Goal: Task Accomplishment & Management: Complete application form

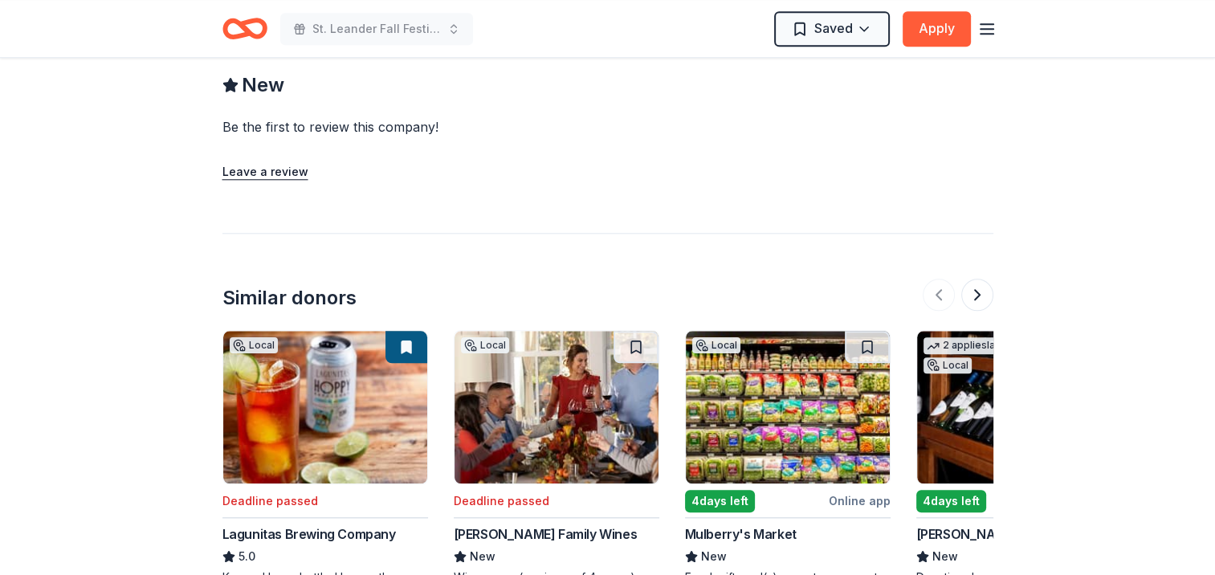
scroll to position [1767, 0]
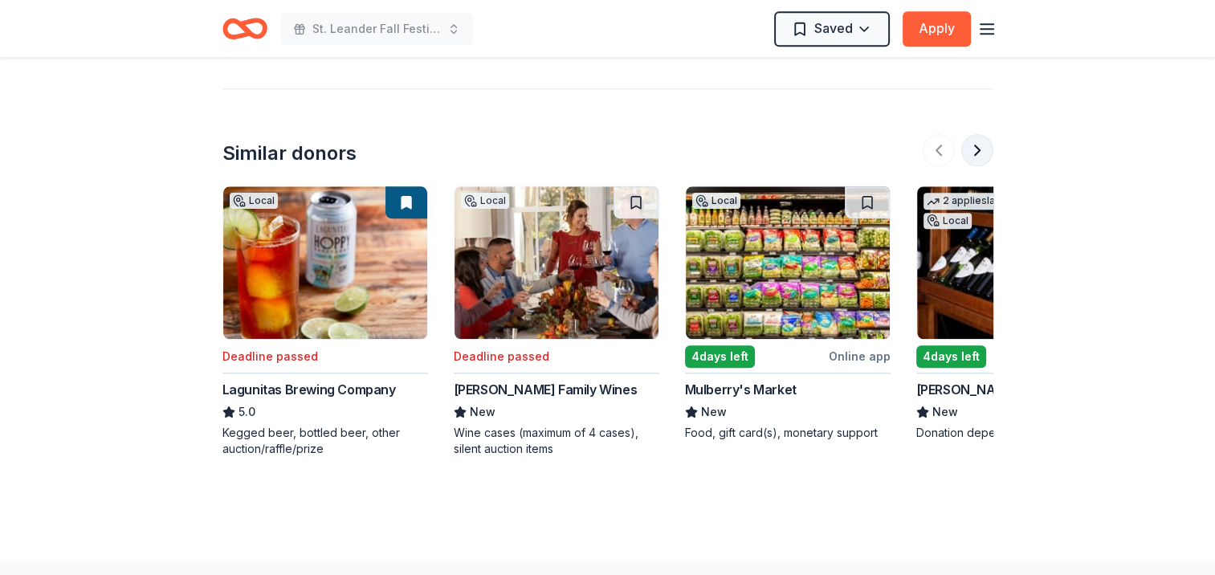
click at [980, 152] on button at bounding box center [977, 150] width 32 height 32
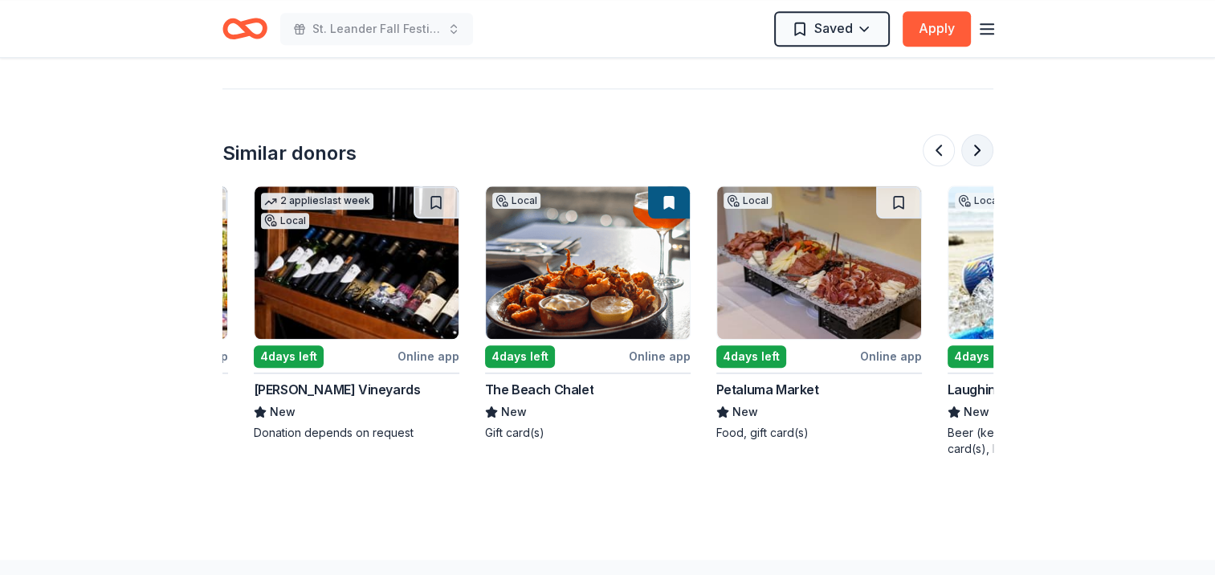
scroll to position [0, 694]
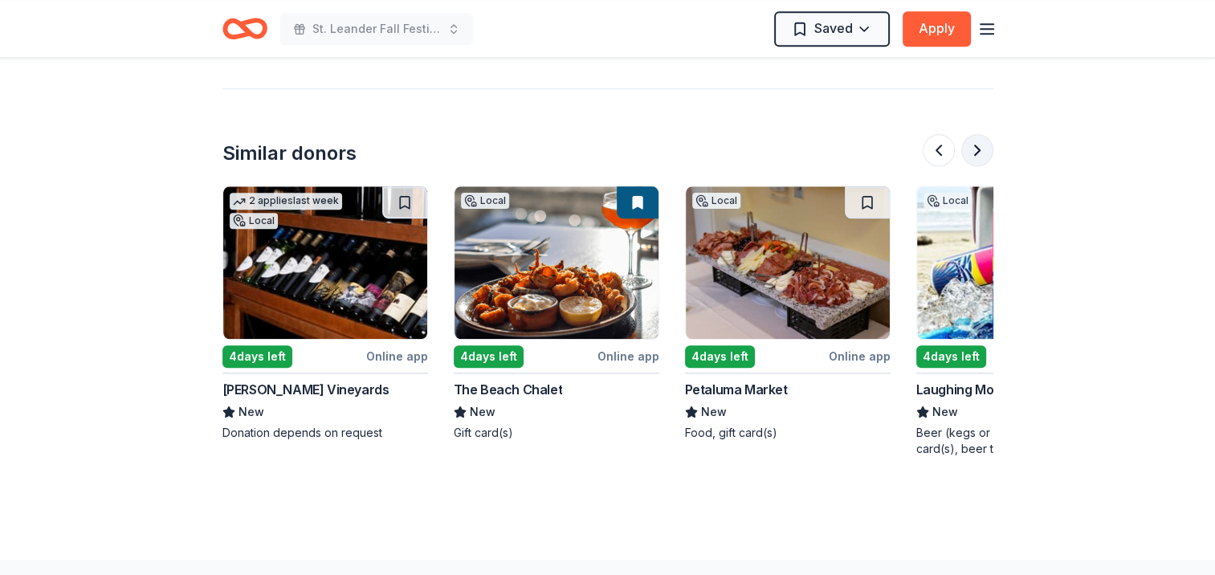
click at [980, 152] on button at bounding box center [977, 150] width 32 height 32
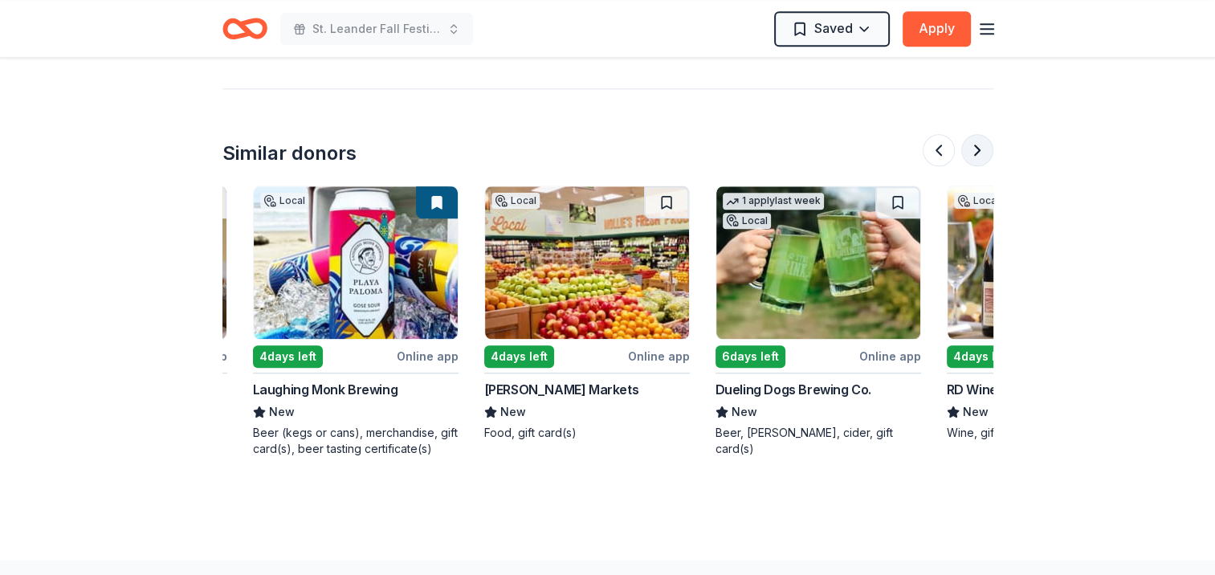
scroll to position [0, 1388]
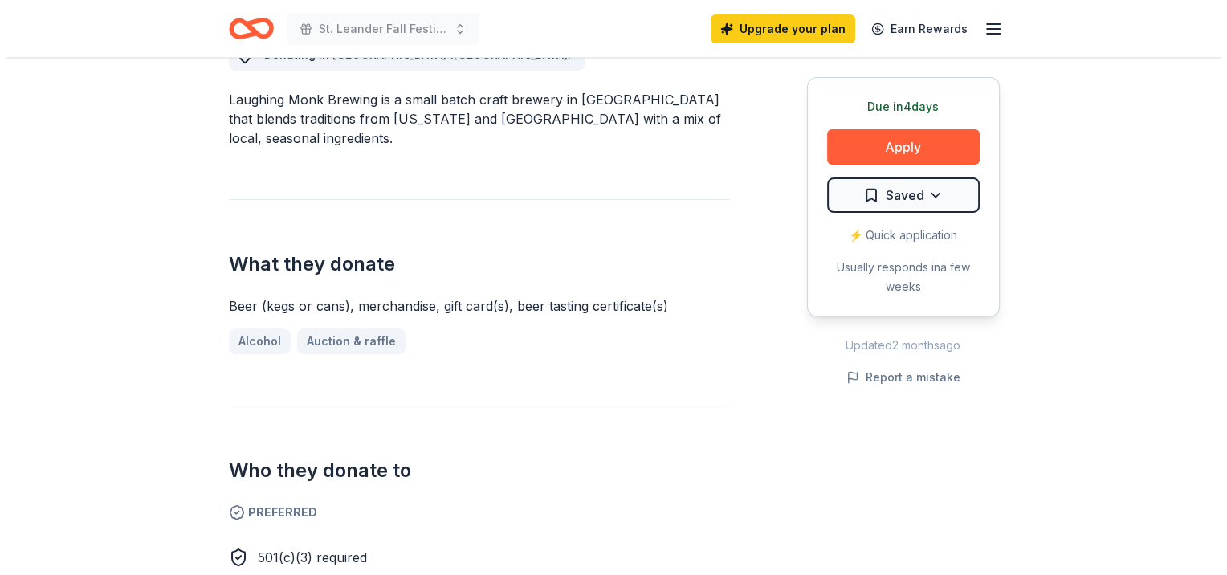
scroll to position [482, 0]
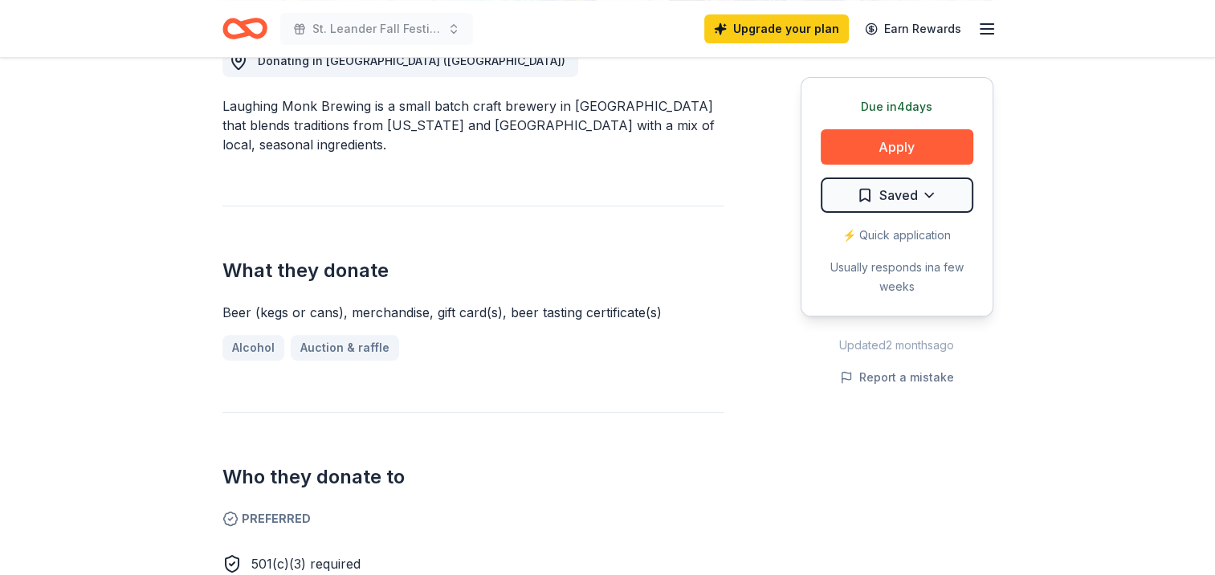
click at [989, 31] on icon "button" at bounding box center [986, 28] width 19 height 19
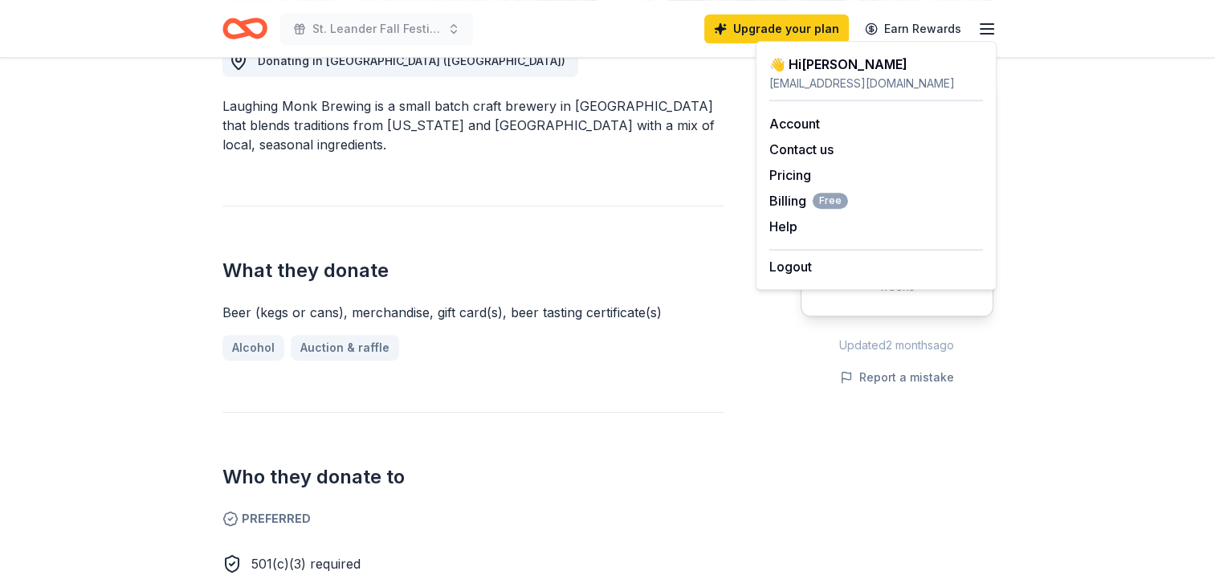
click at [1010, 385] on div "Laughing Monk Brewing New Share Donating in San Francisco Bay Area (CA) Laughin…" at bounding box center [608, 531] width 822 height 1911
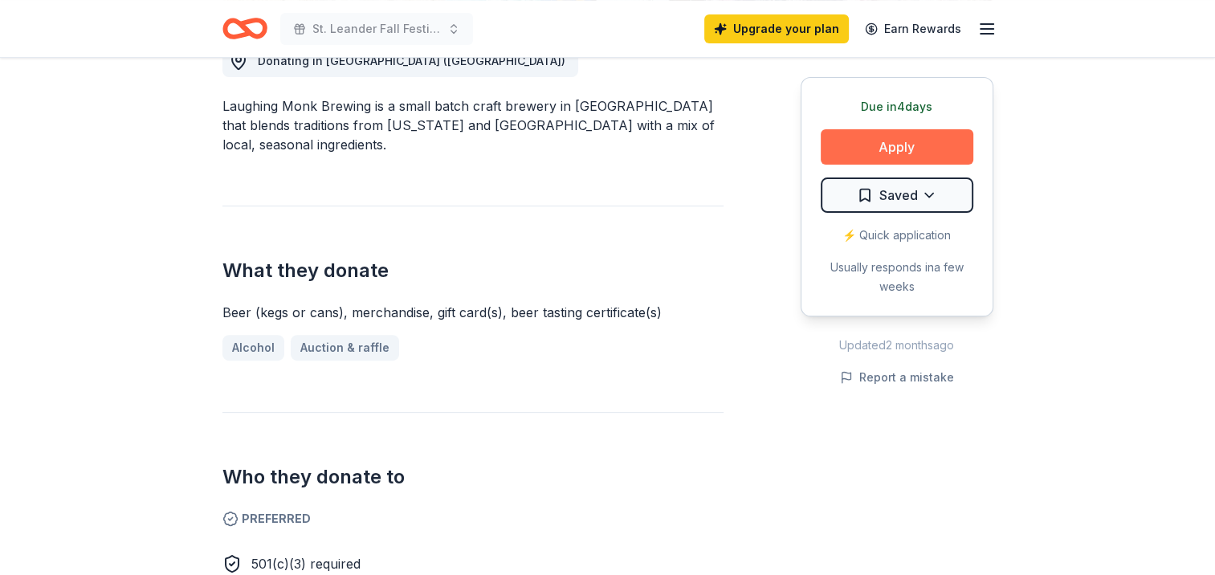
click at [926, 135] on button "Apply" at bounding box center [897, 146] width 153 height 35
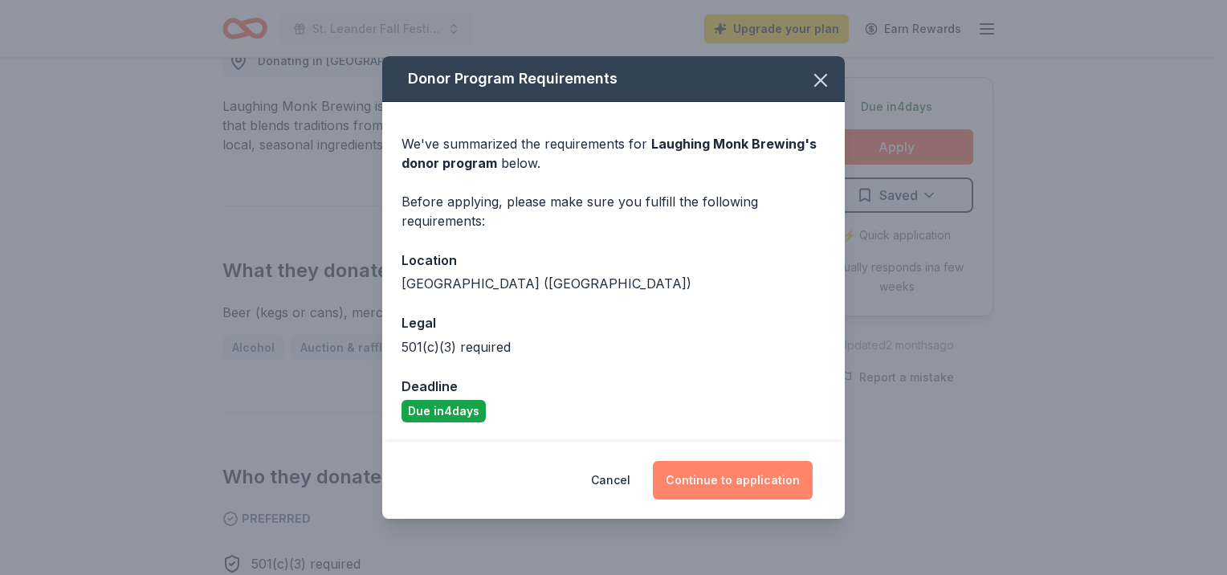
click at [749, 486] on button "Continue to application" at bounding box center [733, 480] width 160 height 39
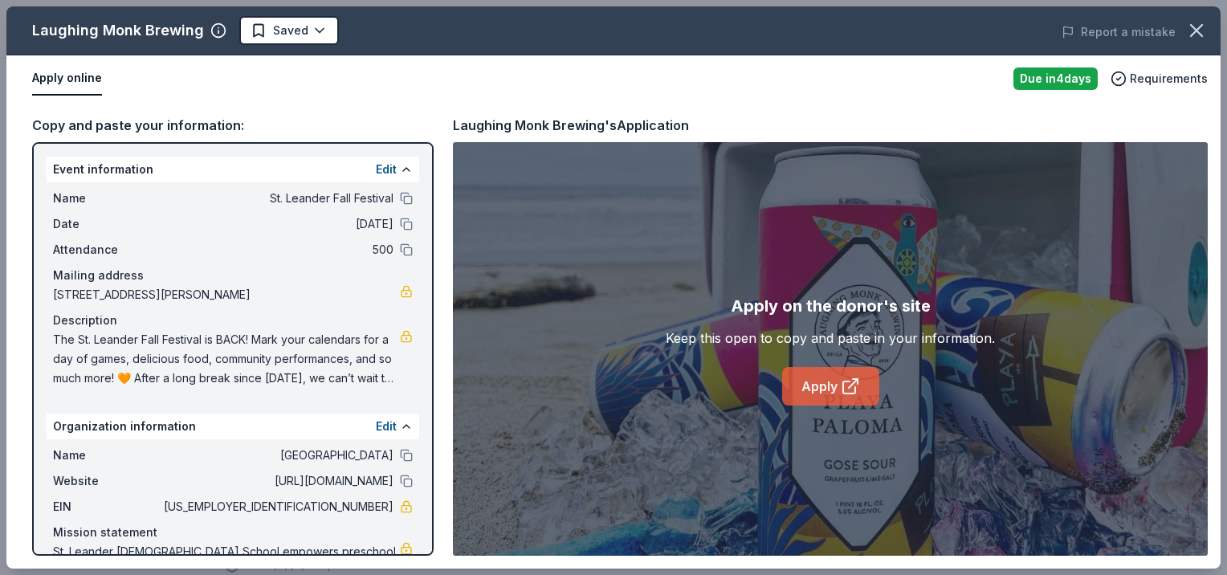
click at [841, 384] on icon at bounding box center [850, 386] width 19 height 19
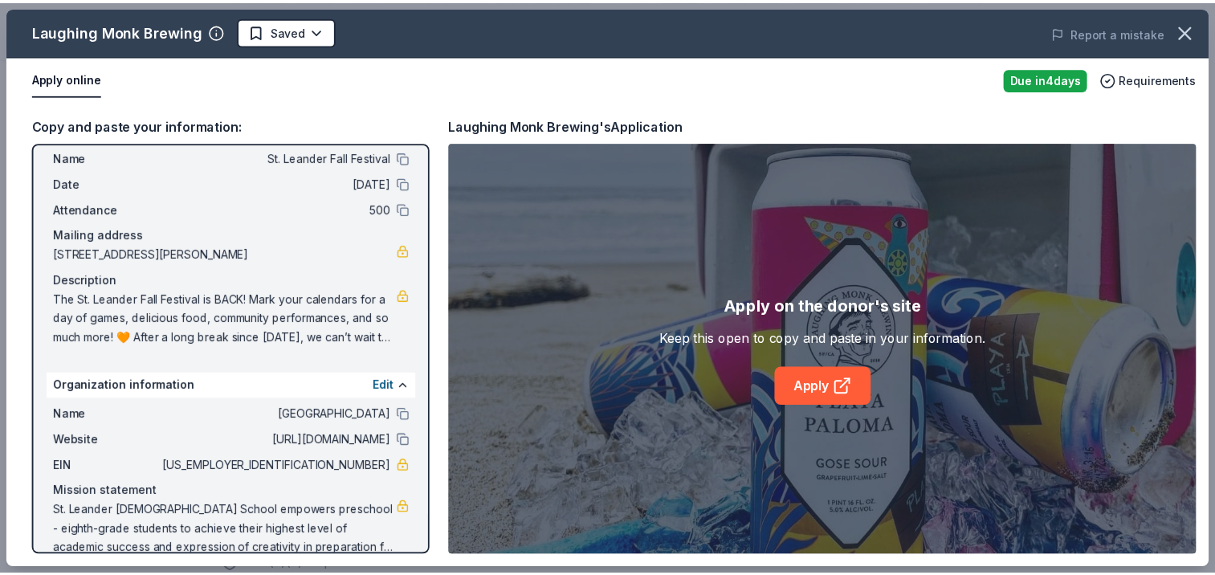
scroll to position [64, 0]
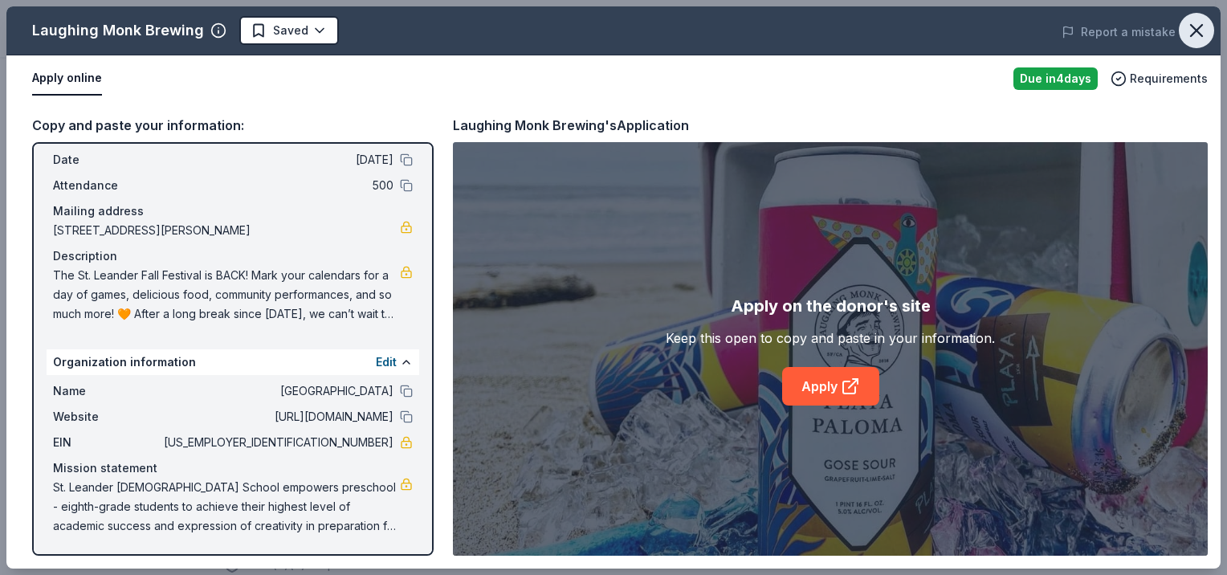
click at [1195, 28] on icon "button" at bounding box center [1196, 30] width 11 height 11
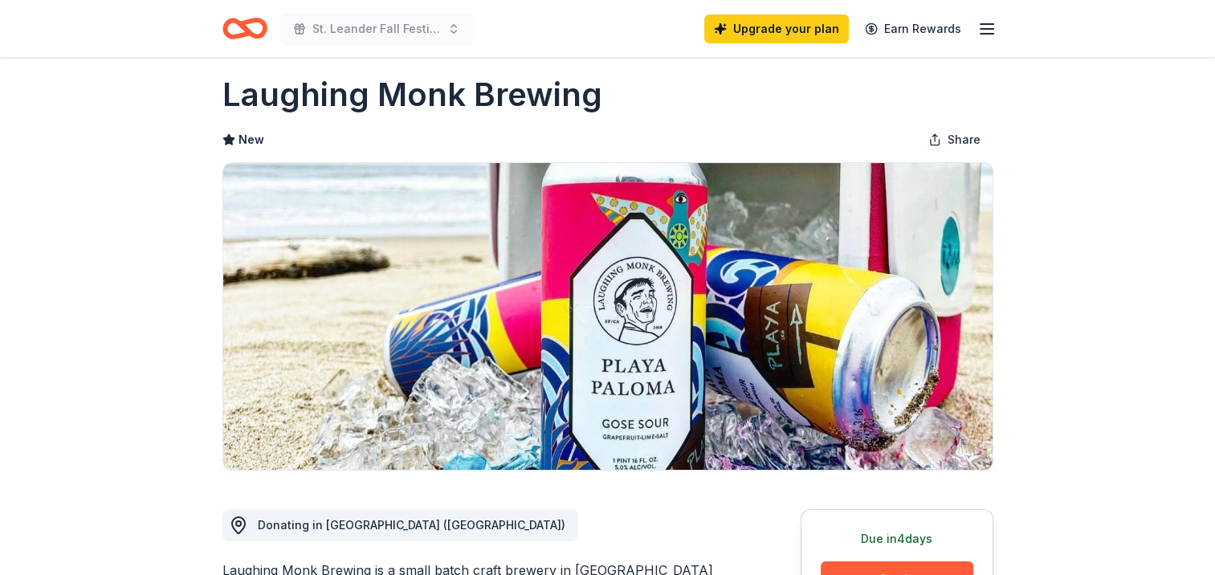
scroll to position [0, 0]
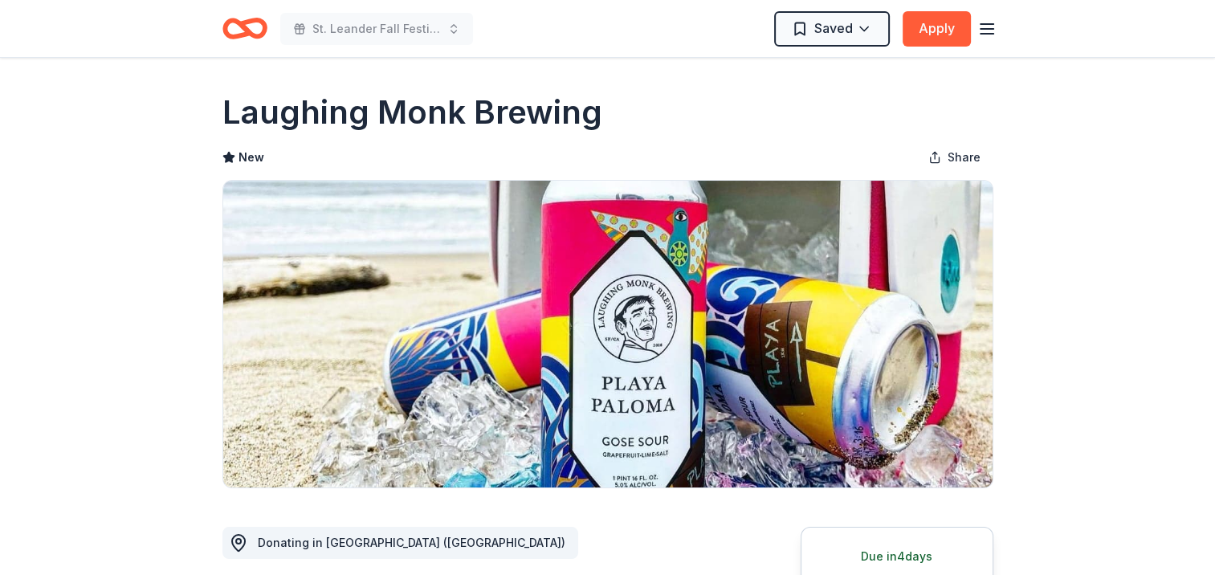
click at [981, 26] on icon "button" at bounding box center [986, 28] width 19 height 19
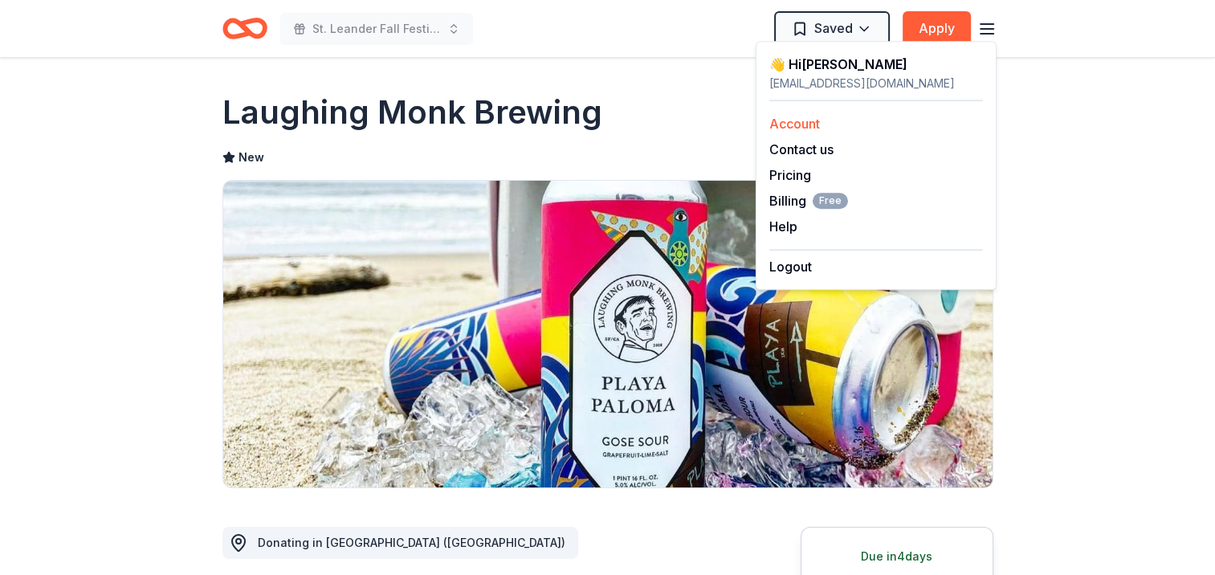
click at [803, 124] on link "Account" at bounding box center [794, 124] width 51 height 16
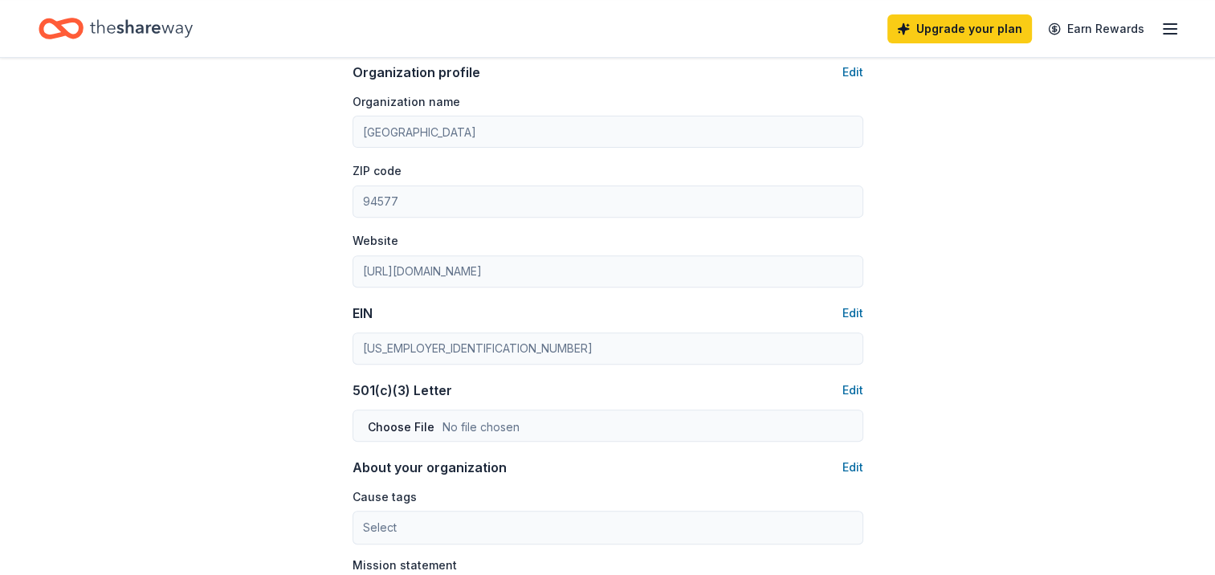
scroll to position [643, 0]
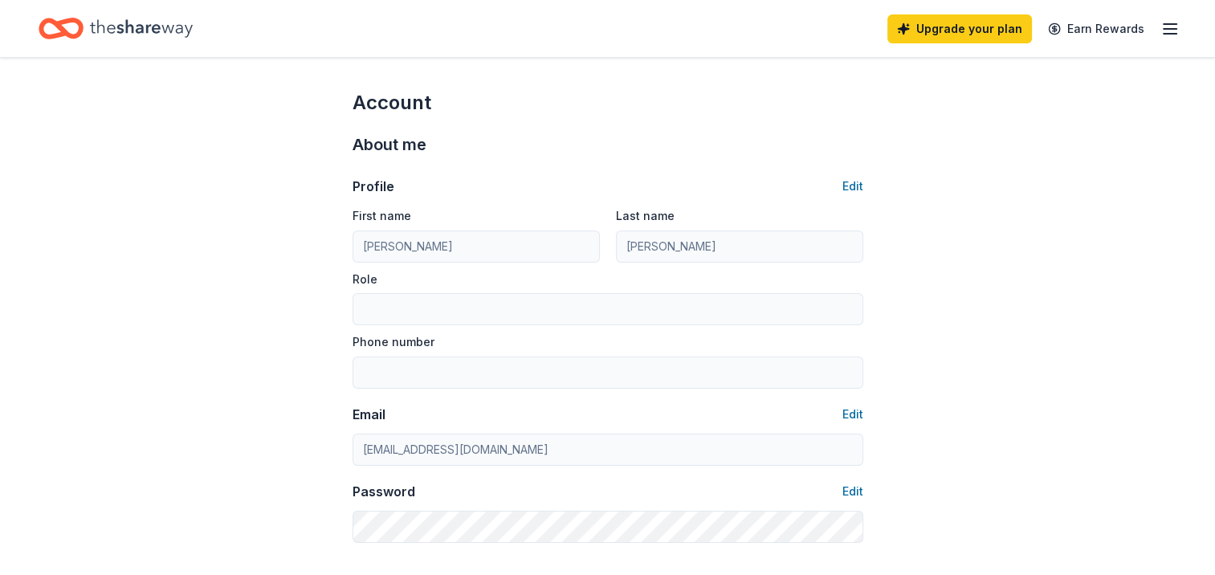
click at [1164, 20] on icon "button" at bounding box center [1170, 28] width 19 height 19
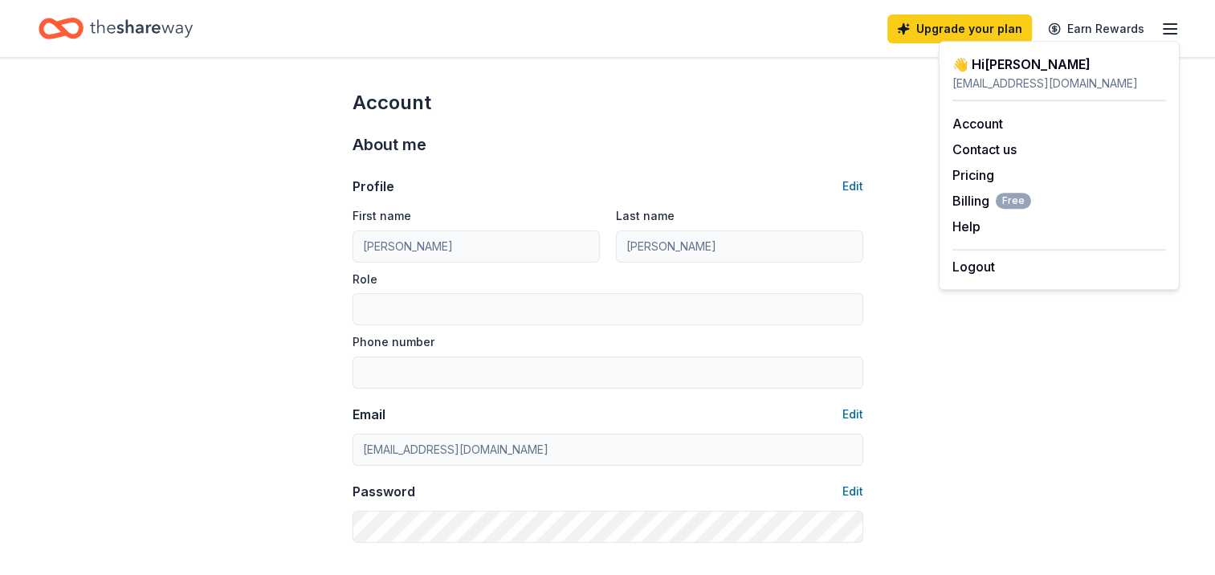
click at [75, 33] on icon "Home" at bounding box center [61, 29] width 45 height 38
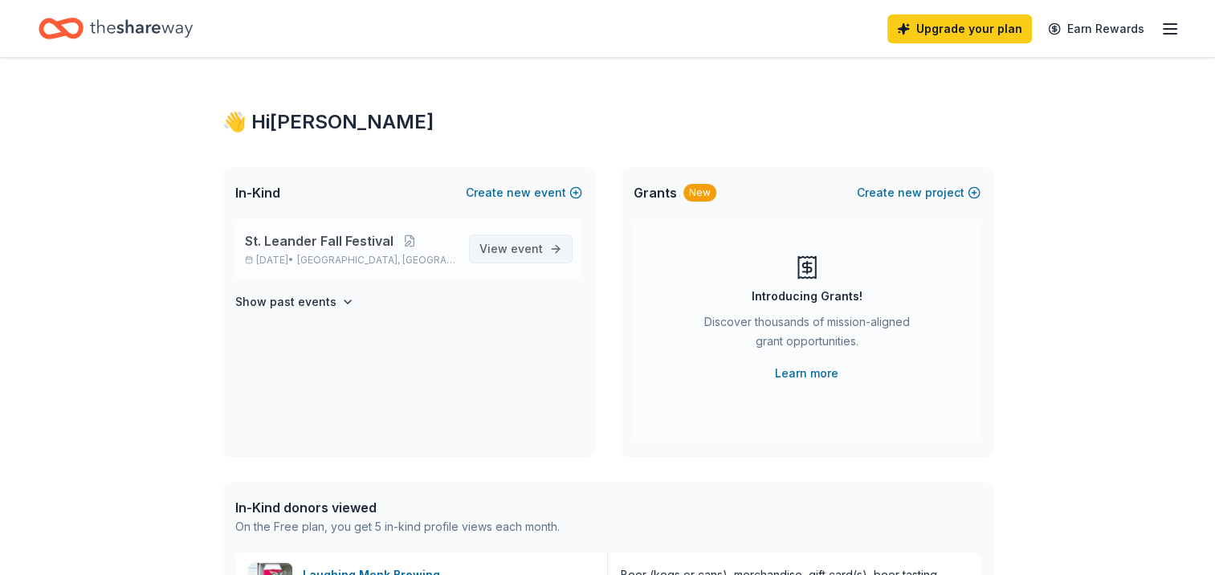
click at [529, 248] on span "event" at bounding box center [527, 249] width 32 height 14
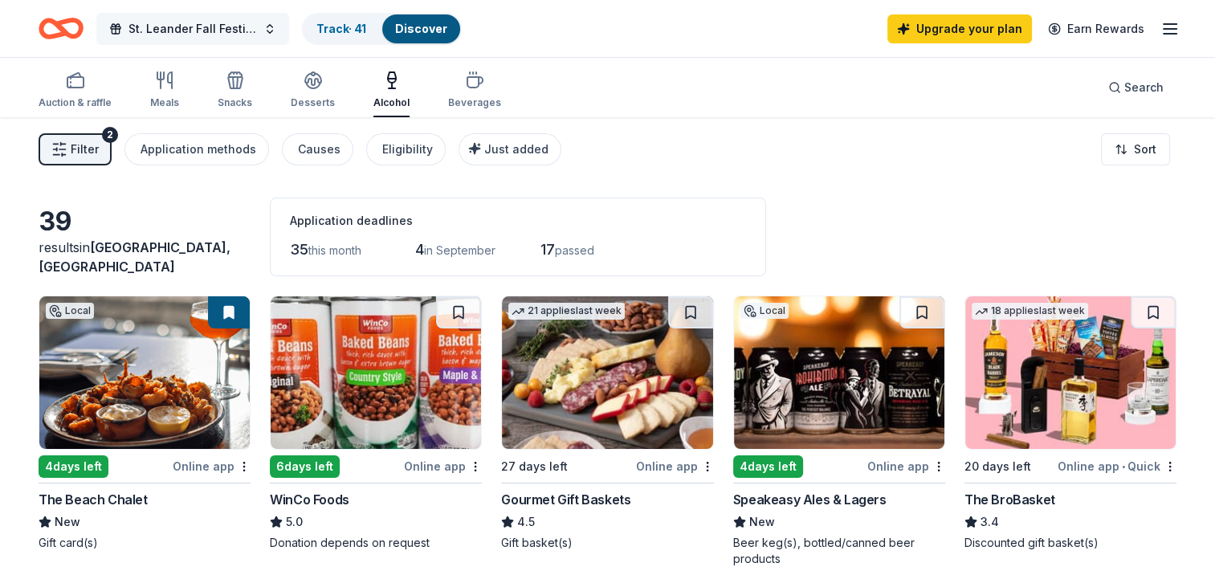
click at [196, 23] on span "St. Leander Fall Festival" at bounding box center [193, 28] width 129 height 19
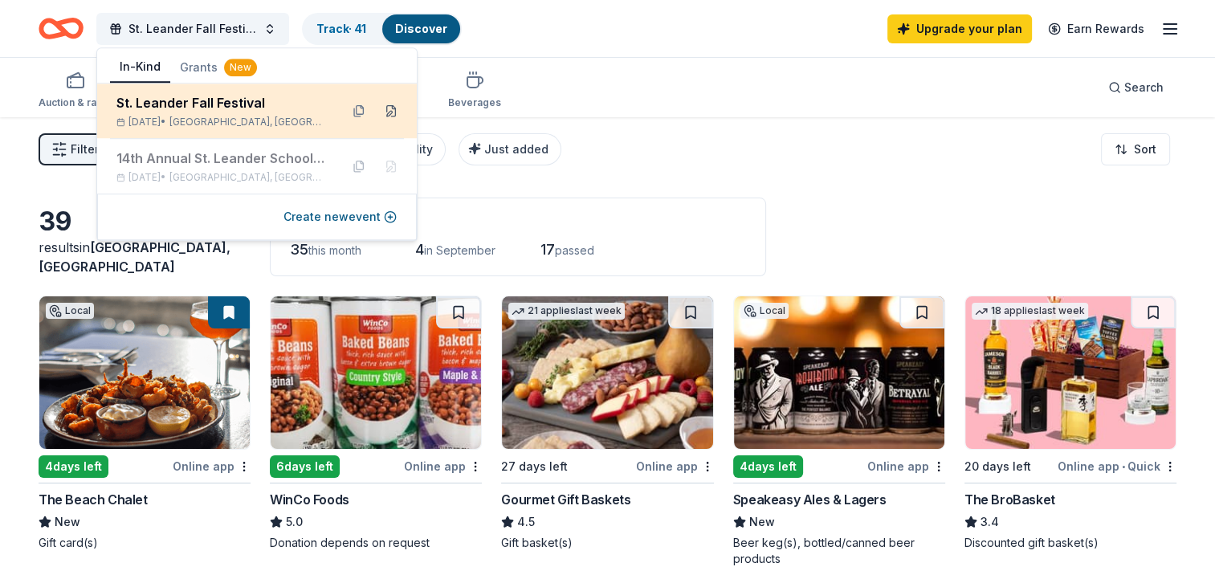
click at [394, 114] on button at bounding box center [391, 111] width 26 height 26
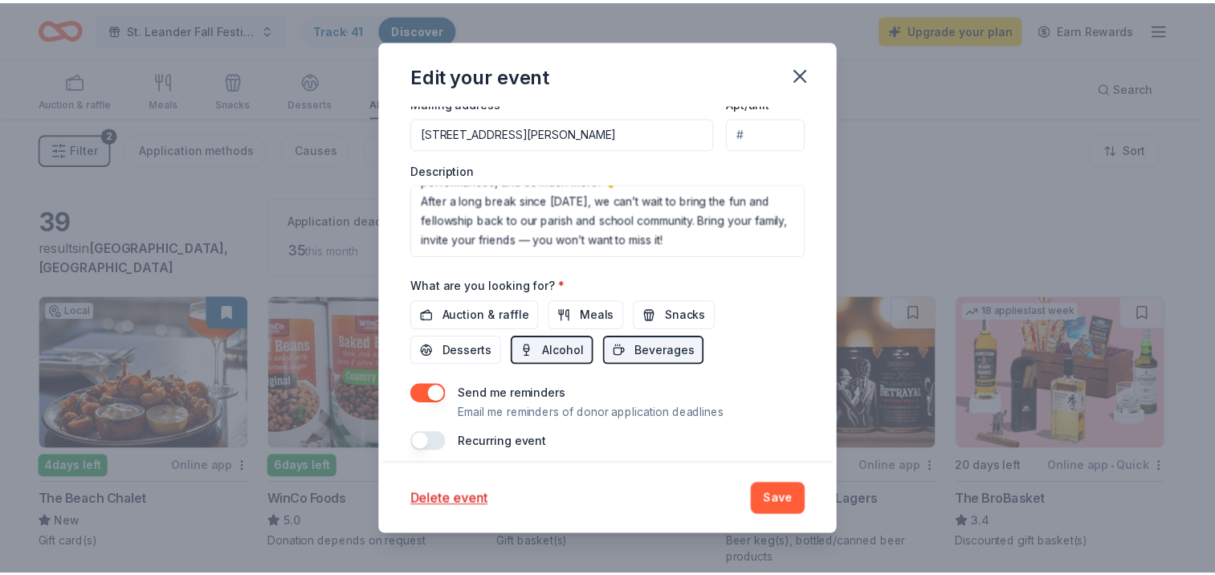
scroll to position [536, 0]
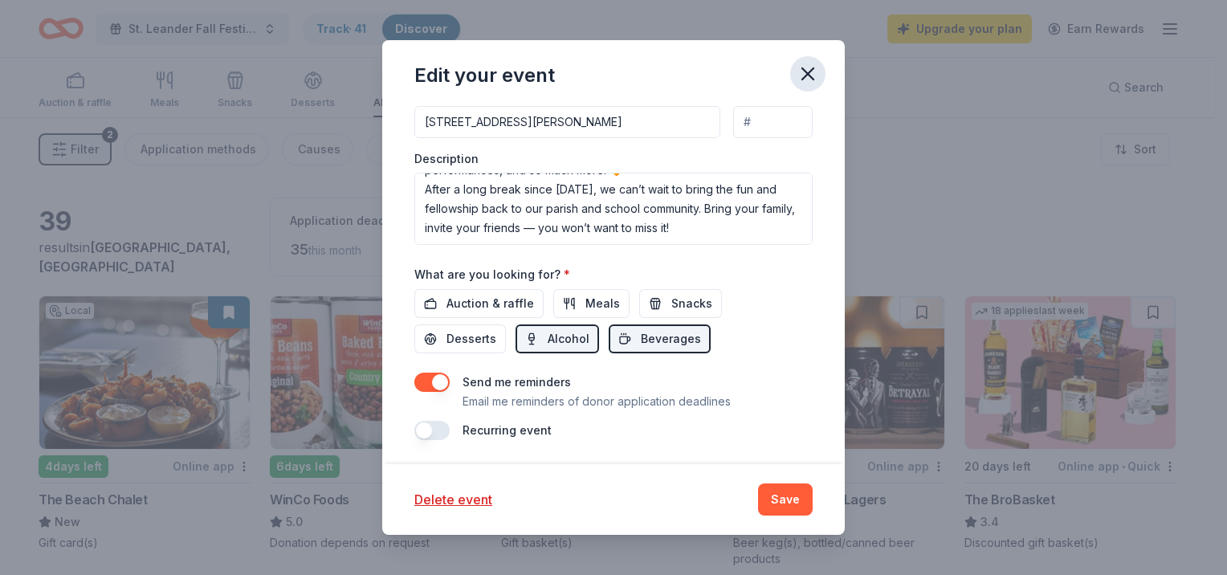
click at [808, 75] on icon "button" at bounding box center [807, 73] width 11 height 11
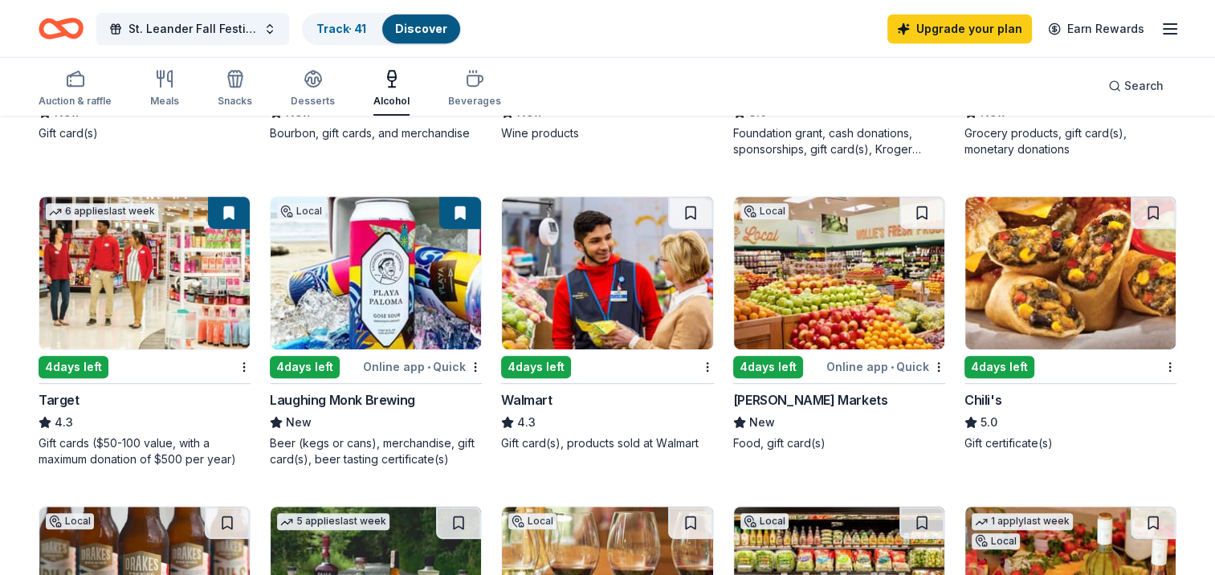
scroll to position [723, 0]
